Goal: Use online tool/utility: Utilize a website feature to perform a specific function

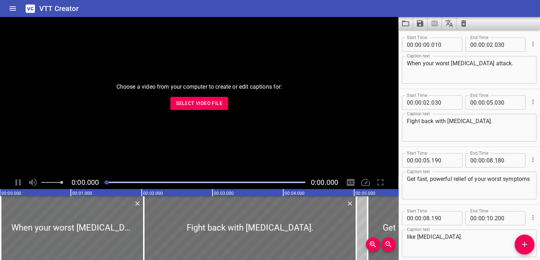
scroll to position [92, 0]
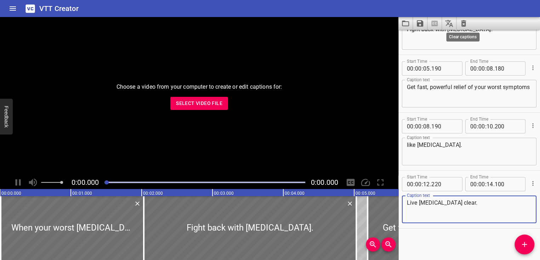
click at [463, 25] on icon "Clear captions" at bounding box center [463, 23] width 8 height 8
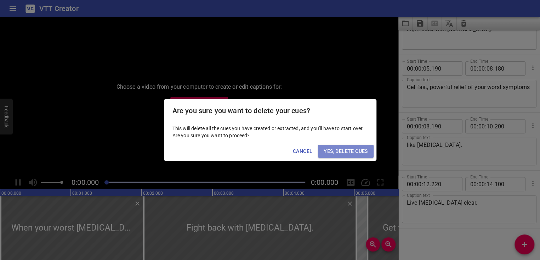
click at [342, 150] on span "Yes, Delete Cues" at bounding box center [346, 151] width 44 height 9
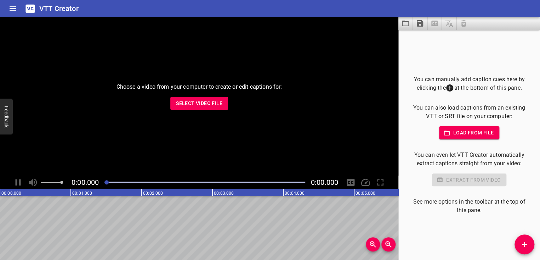
click at [185, 98] on button "Select Video File" at bounding box center [199, 103] width 58 height 13
type input "C:\fakepath\Afrin_Animation_0617.mp4"
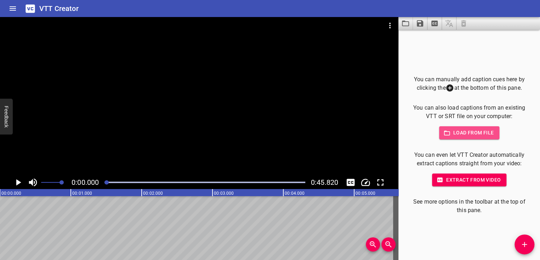
click at [454, 135] on span "Load from file" at bounding box center [469, 132] width 49 height 9
type input "C:\fakepath\Afrin_Animation_0617.vtt"
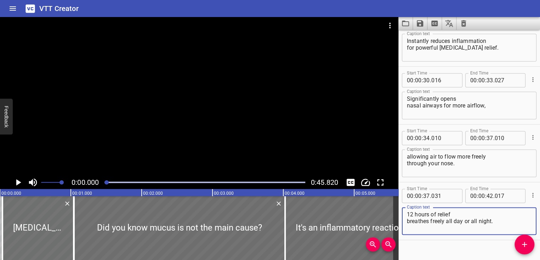
scroll to position [496, 0]
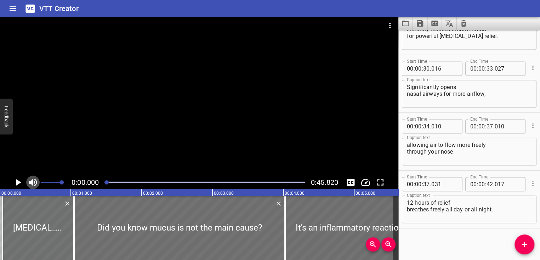
click at [33, 181] on icon "Toggle mute" at bounding box center [33, 182] width 11 height 11
click at [16, 182] on icon "Play/Pause" at bounding box center [18, 182] width 11 height 11
click at [19, 182] on icon "Play/Pause" at bounding box center [18, 182] width 5 height 6
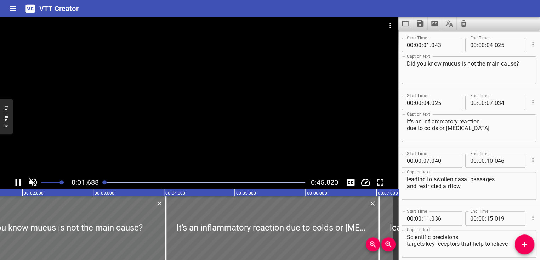
click at [101, 183] on div at bounding box center [204, 182] width 209 height 10
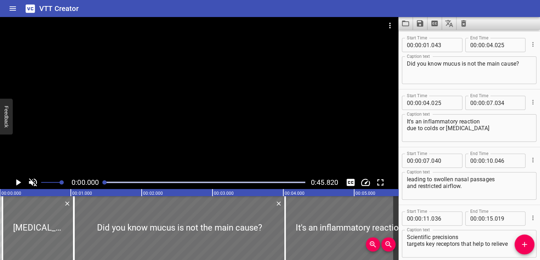
click at [35, 185] on icon "Toggle mute" at bounding box center [33, 182] width 11 height 11
click at [22, 183] on icon "Play/Pause" at bounding box center [18, 182] width 11 height 11
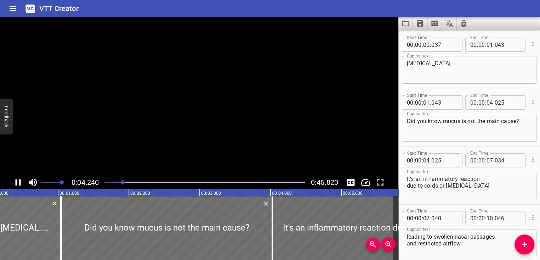
scroll to position [0, 300]
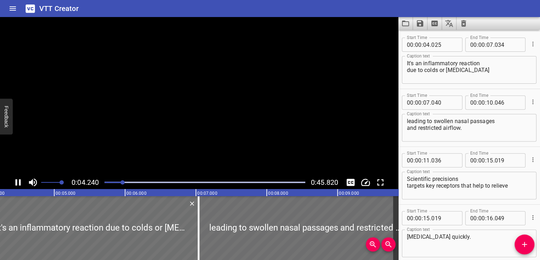
click at [95, 180] on div "0:04.240 0:45.820" at bounding box center [199, 181] width 398 height 13
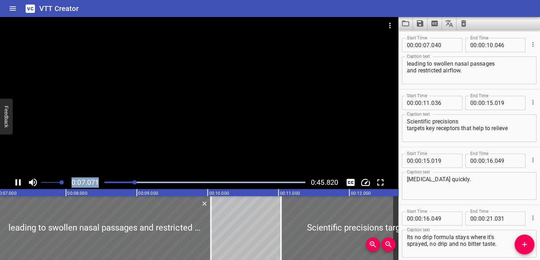
click at [115, 179] on div at bounding box center [204, 182] width 209 height 10
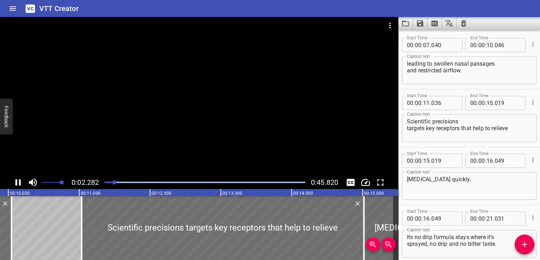
click at [15, 182] on icon "Play/Pause" at bounding box center [18, 182] width 11 height 11
click at [30, 182] on icon "Toggle mute" at bounding box center [33, 182] width 8 height 8
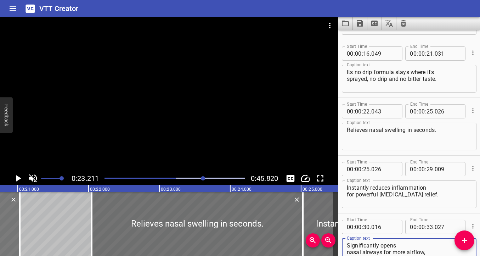
scroll to position [269, 0]
